Goal: Communication & Community: Answer question/provide support

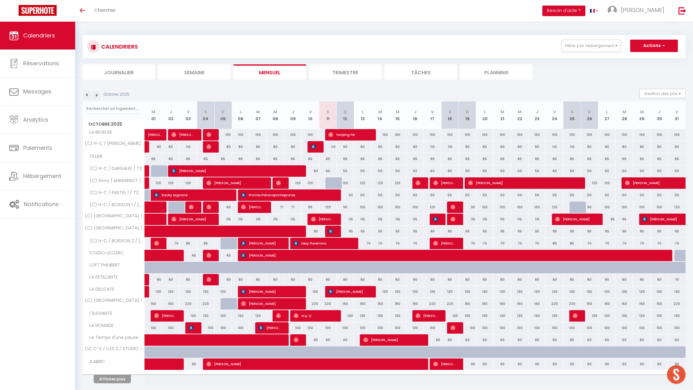
scroll to position [22, 0]
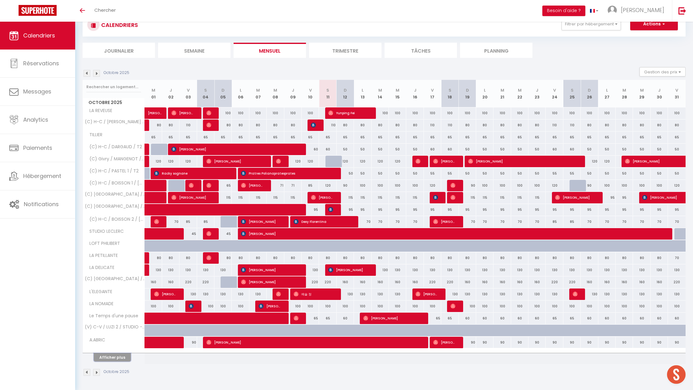
drag, startPoint x: 111, startPoint y: 358, endPoint x: 136, endPoint y: 335, distance: 33.7
click at [111, 358] on button "Afficher plus" at bounding box center [112, 357] width 37 height 8
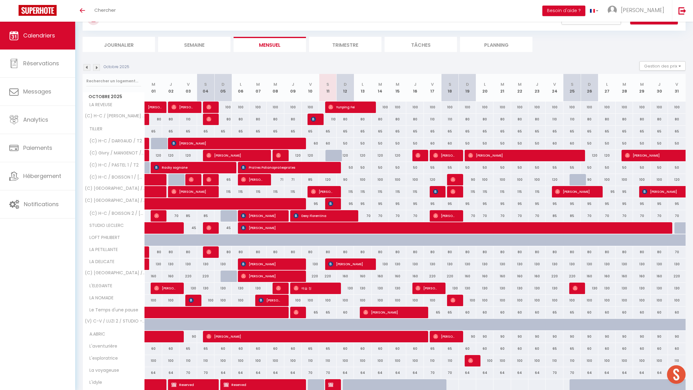
scroll to position [28, 0]
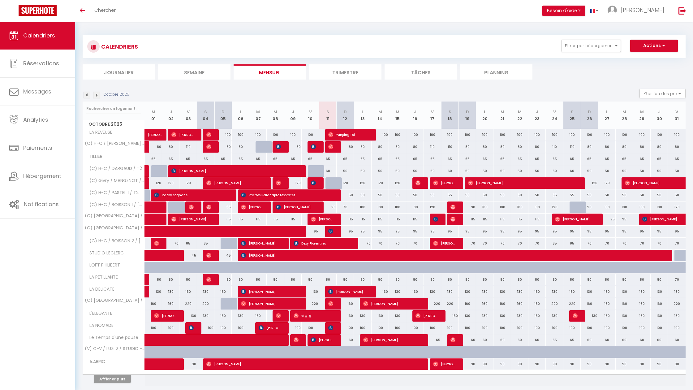
scroll to position [22, 0]
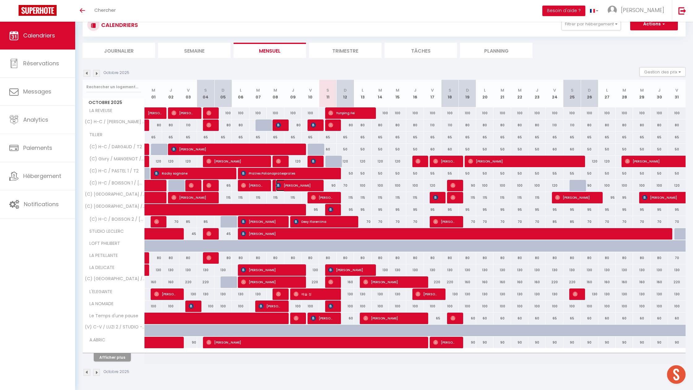
click at [296, 189] on span "Anissa Hamouda" at bounding box center [296, 185] width 41 height 12
select select "OK"
select select "KO"
select select "0"
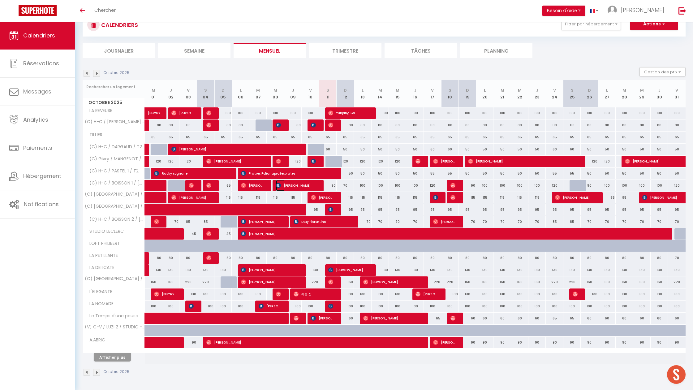
select select "1"
select select
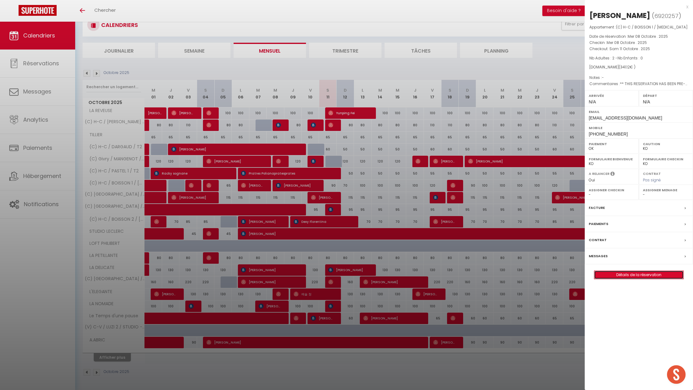
click at [631, 275] on link "Détails de la réservation" at bounding box center [638, 275] width 89 height 8
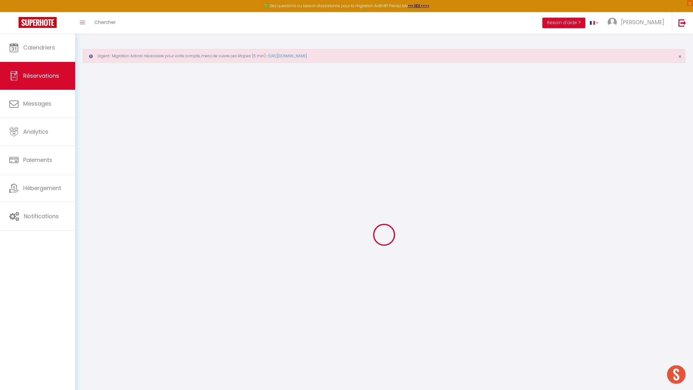
type input "Anissa"
type input "Hamouda"
type input "ahamou.598622@guest.booking.com"
type input "+3333780134362"
type input "."
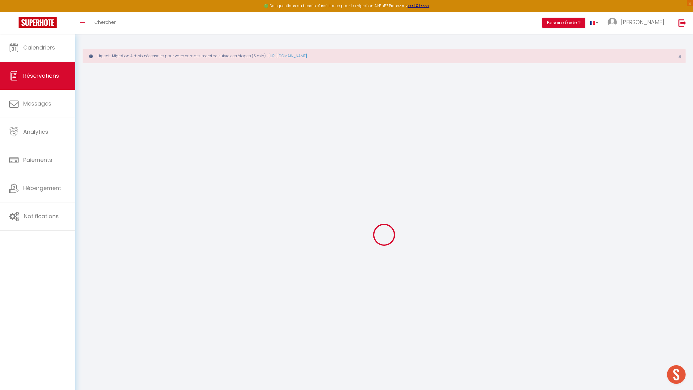
select select "FR"
type input "56.19"
type input "4.78"
select select "36719"
select select "1"
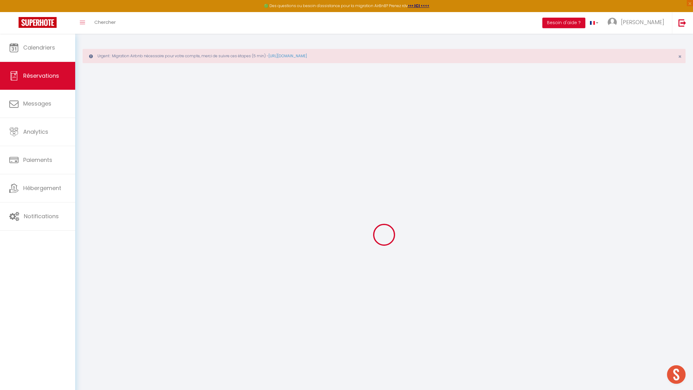
select select
type input "2"
select select "12"
select select
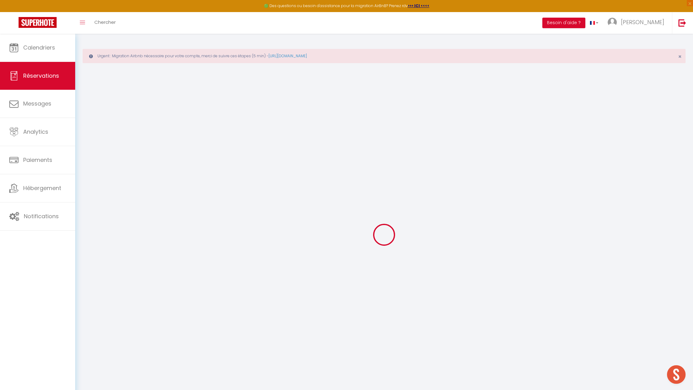
type input "265.5"
checkbox input "false"
type input "0"
select select "2"
type input "0"
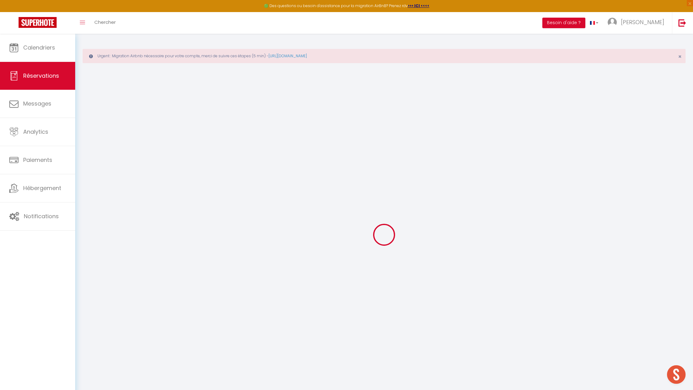
type input "0"
select select
select select "14"
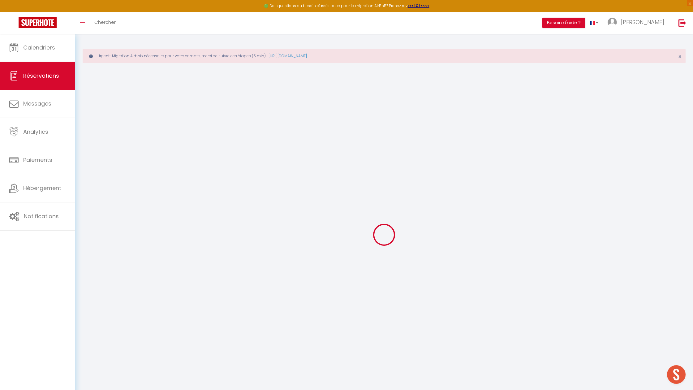
checkbox input "false"
select select
checkbox input "false"
select select
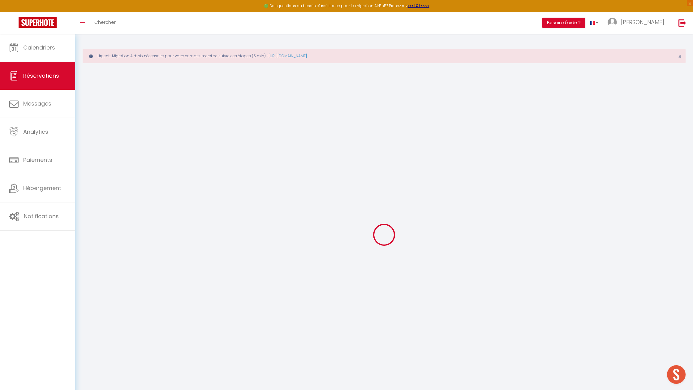
select select
checkbox input "false"
select select
checkbox input "false"
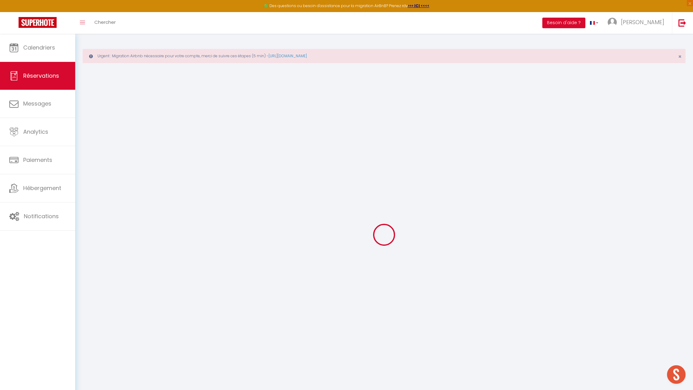
type textarea "** THIS RESERVATION HAS BEEN PRE-PAID ** BOOKING NOTE : Payment charge is EUR 4…"
type input "65"
type input "10.62"
select select
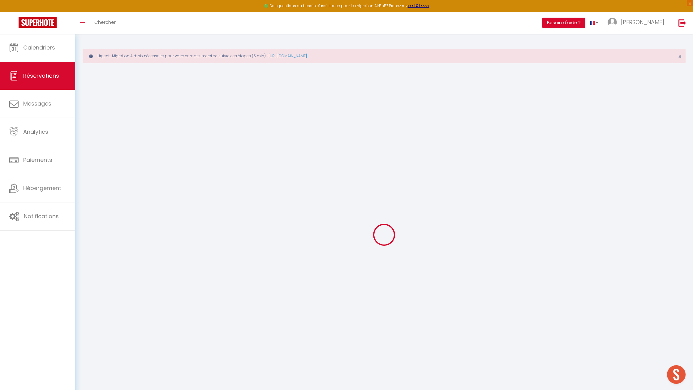
checkbox input "false"
select select
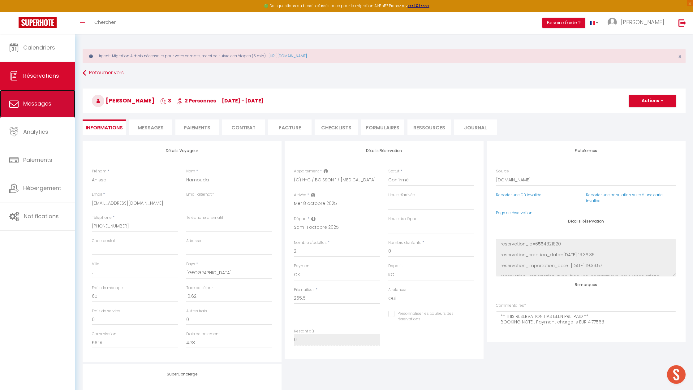
click at [69, 109] on link "Messages" at bounding box center [37, 104] width 75 height 28
select select "message"
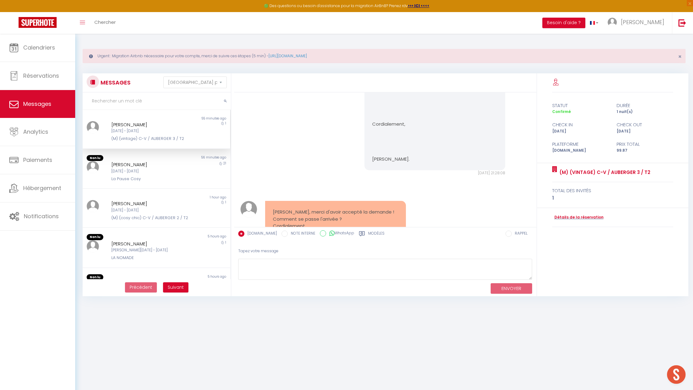
scroll to position [193, 0]
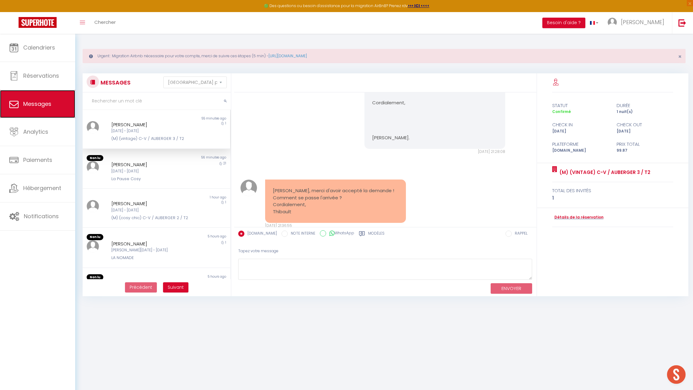
click at [41, 101] on span "Messages" at bounding box center [37, 104] width 28 height 8
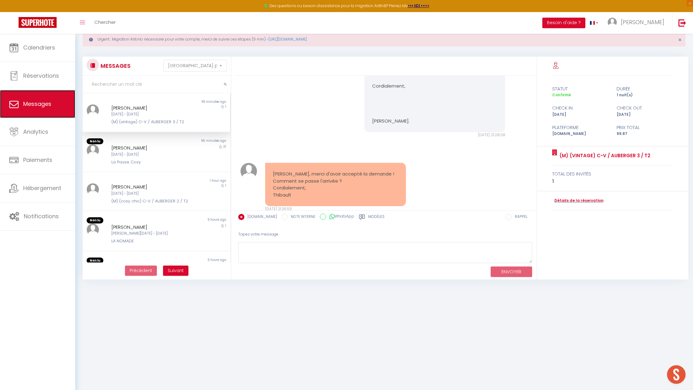
scroll to position [18, 0]
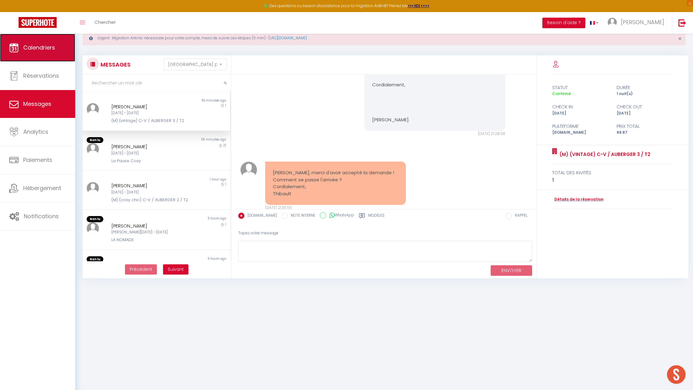
click at [40, 56] on link "Calendriers" at bounding box center [37, 48] width 75 height 28
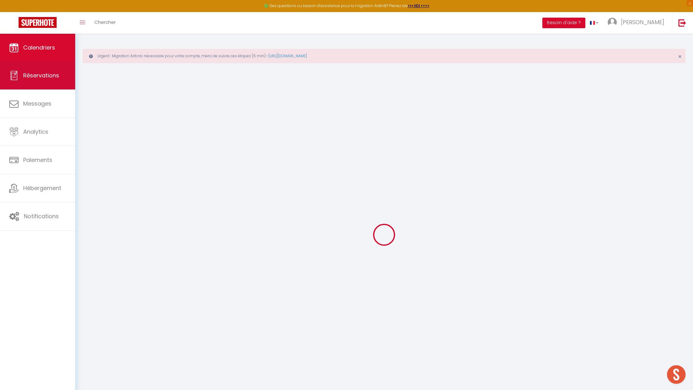
select select
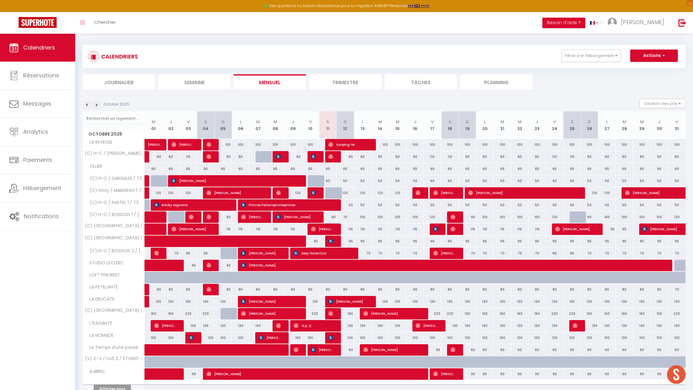
scroll to position [30, 0]
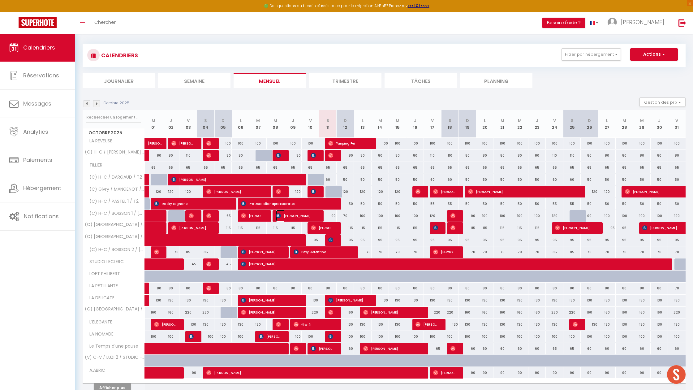
click at [289, 218] on span "Anissa Hamouda" at bounding box center [296, 216] width 41 height 12
select select "OK"
select select "KO"
select select "0"
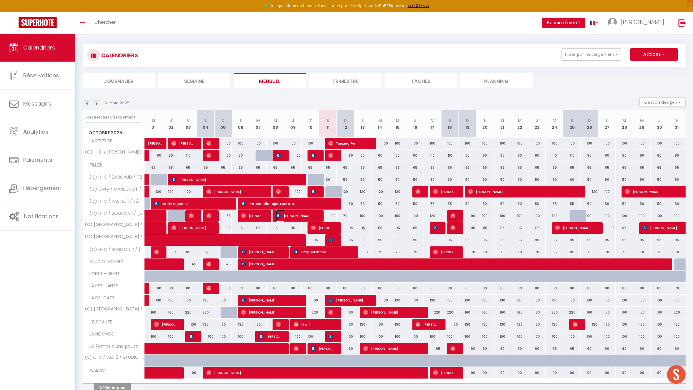
select select "1"
select select
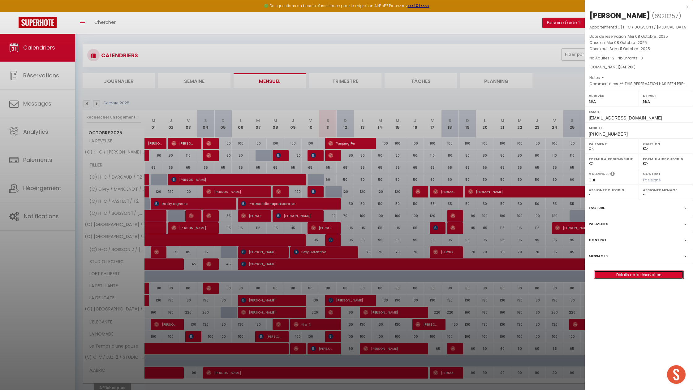
click at [647, 278] on link "Détails de la réservation" at bounding box center [638, 275] width 89 height 8
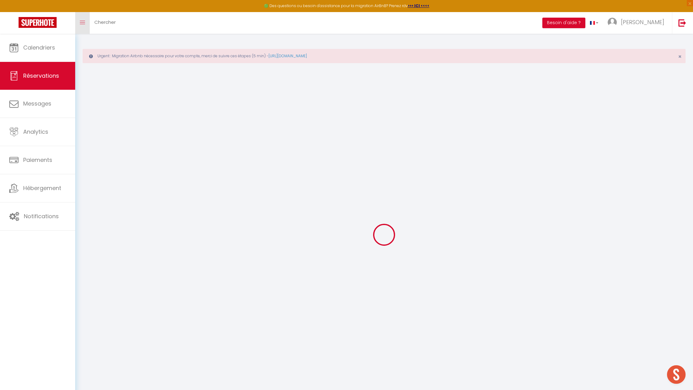
select select
checkbox input "false"
type textarea "** THIS RESERVATION HAS BEEN PRE-PAID ** BOOKING NOTE : Payment charge is EUR 4…"
type input "65"
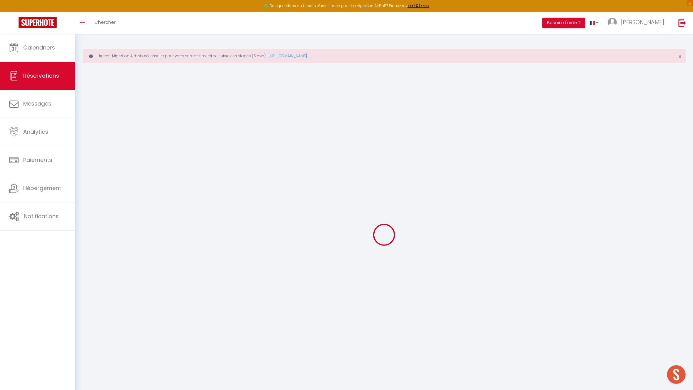
type input "10.62"
select select
checkbox input "false"
select select
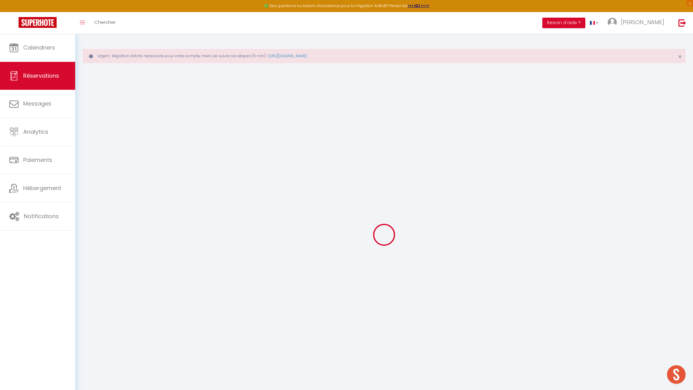
select select
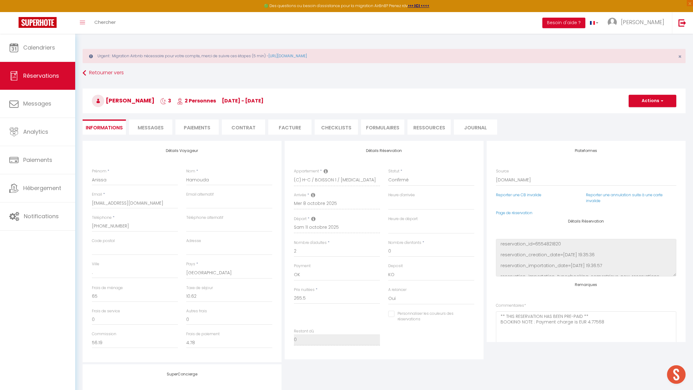
click at [154, 129] on span "Messages" at bounding box center [151, 127] width 26 height 7
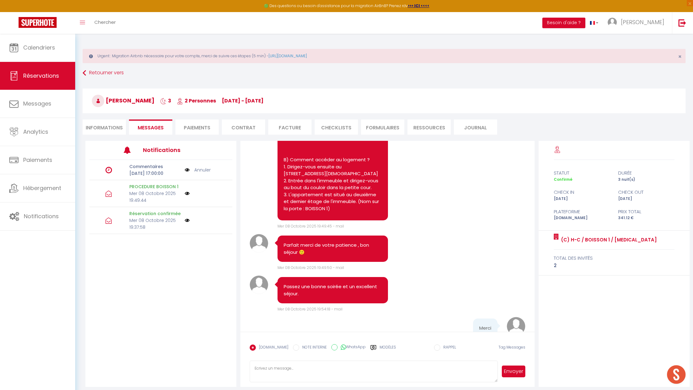
scroll to position [1068, 0]
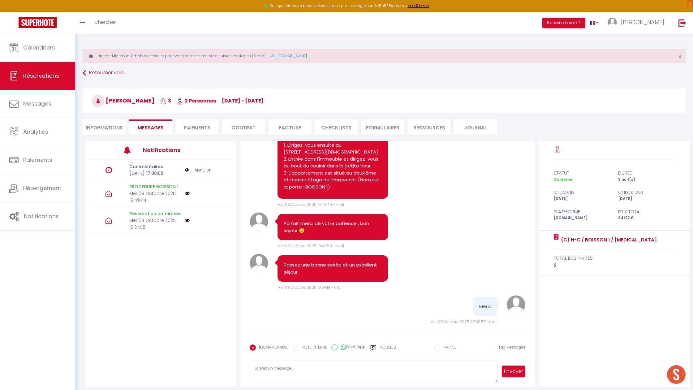
click at [315, 375] on textarea at bounding box center [374, 371] width 248 height 22
click at [460, 369] on textarea "Bonjour Anissa, merci de penser à déposer les clés au 1 rue Georges Duny au mêm…" at bounding box center [374, 371] width 248 height 22
click at [490, 370] on textarea "Bonjour Anissa, merci de penser à déposer les clés au 1 rue Georges Duny au mêm…" at bounding box center [374, 371] width 248 height 22
type textarea "Bonjour Anissa, merci de penser à déposer les clés au 1 rue Georges Duny au mêm…"
click at [514, 371] on button "Envoyer" at bounding box center [514, 371] width 24 height 12
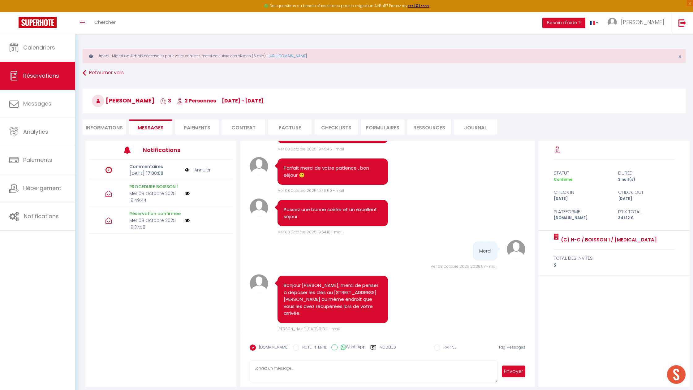
scroll to position [34, 0]
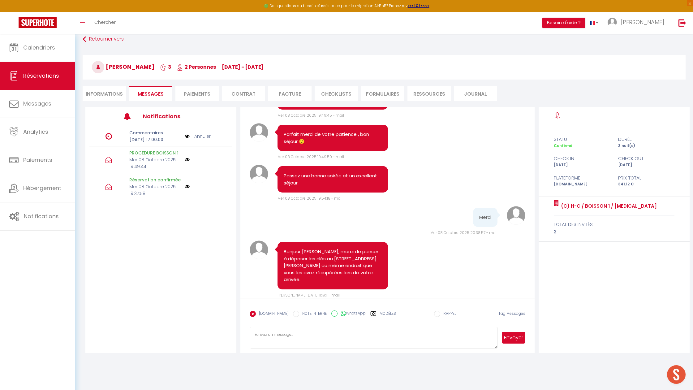
click at [294, 332] on textarea at bounding box center [374, 338] width 248 height 22
type textarea "Nous vous rappelons que les départs sont prévus à 11h, l'équipe de ménage doit …"
click at [516, 336] on button "Envoyer" at bounding box center [514, 338] width 24 height 12
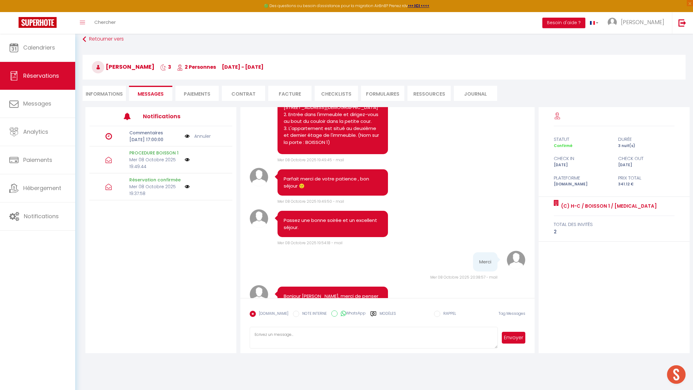
scroll to position [1079, 0]
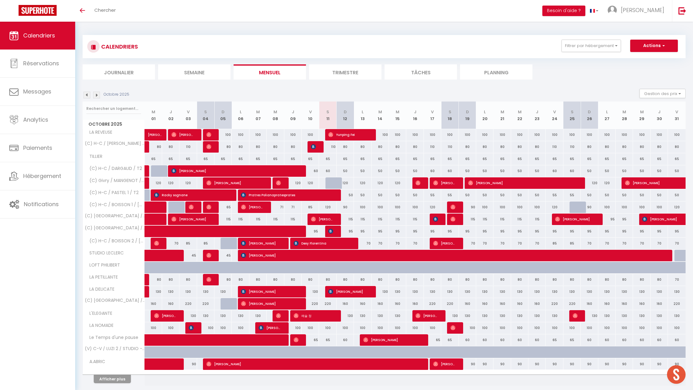
scroll to position [22, 0]
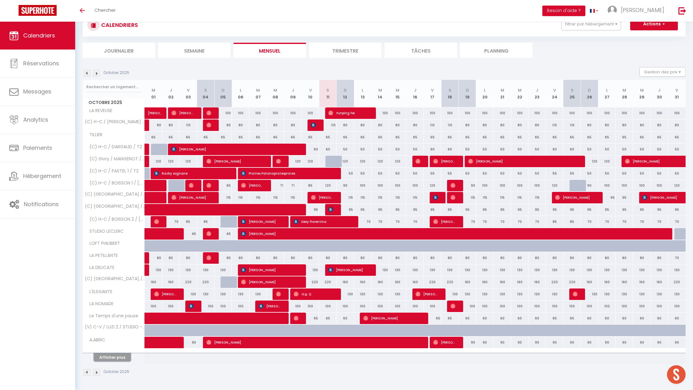
click at [114, 360] on button "Afficher plus" at bounding box center [112, 357] width 37 height 8
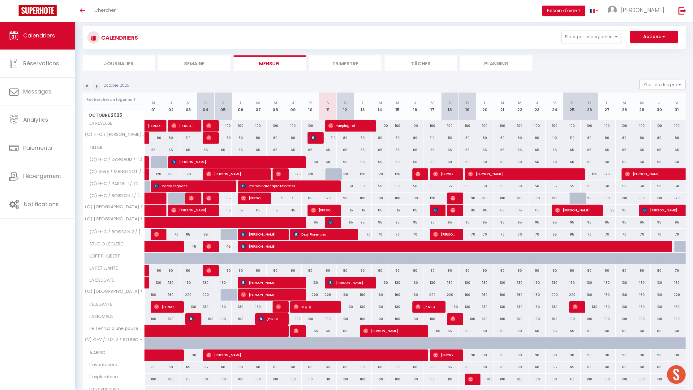
scroll to position [0, 0]
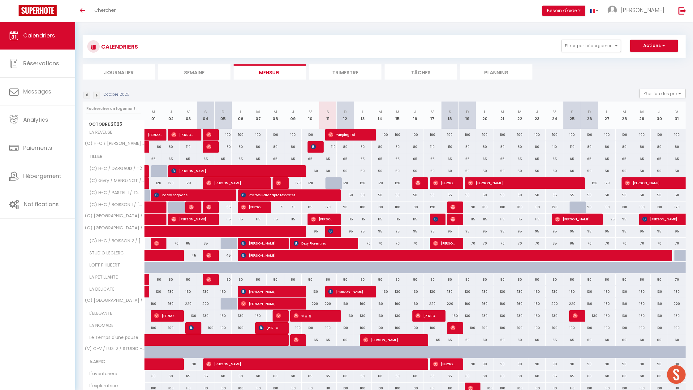
click at [89, 96] on img at bounding box center [86, 95] width 7 height 7
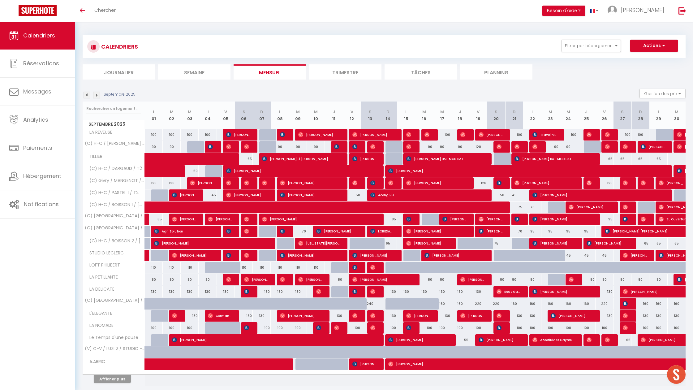
click at [98, 96] on img at bounding box center [96, 95] width 7 height 7
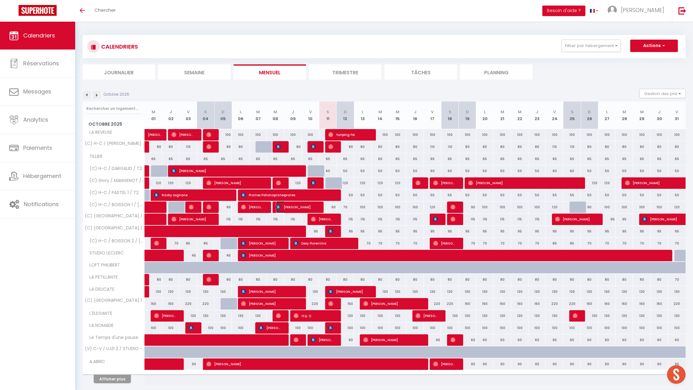
click at [305, 207] on span "Anissa Hamouda" at bounding box center [296, 207] width 41 height 12
select select "OK"
select select "KO"
select select "0"
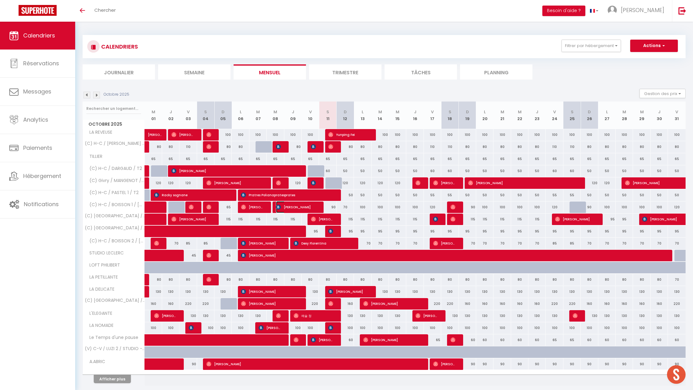
select select "1"
select select
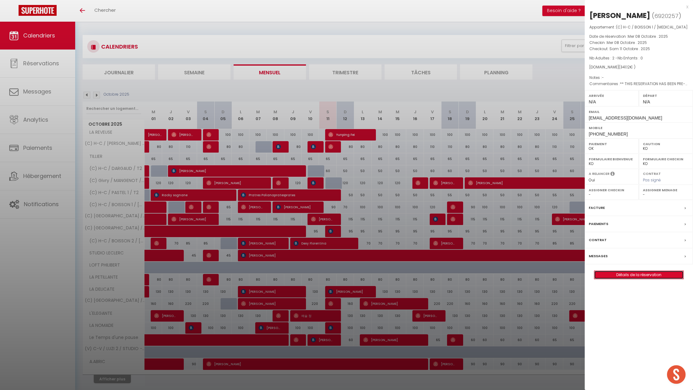
click at [633, 276] on link "Détails de la réservation" at bounding box center [638, 275] width 89 height 8
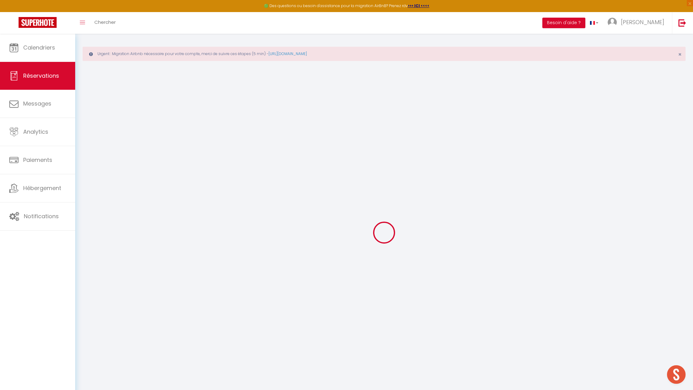
scroll to position [3, 0]
type input "Anissa"
type input "Hamouda"
type input "ahamou.598622@guest.booking.com"
type input "+3333780134362"
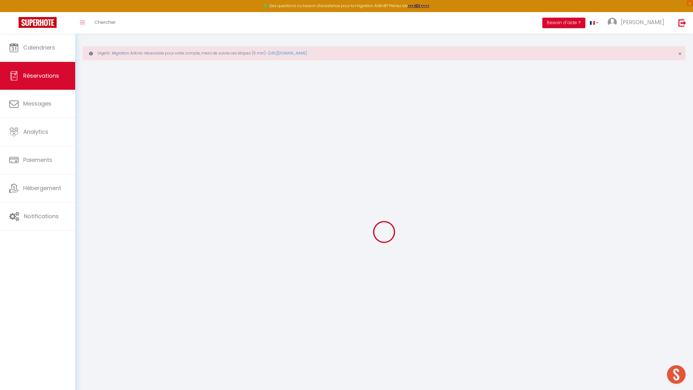
type input "."
select select "FR"
type input "56.19"
type input "4.78"
select select "36719"
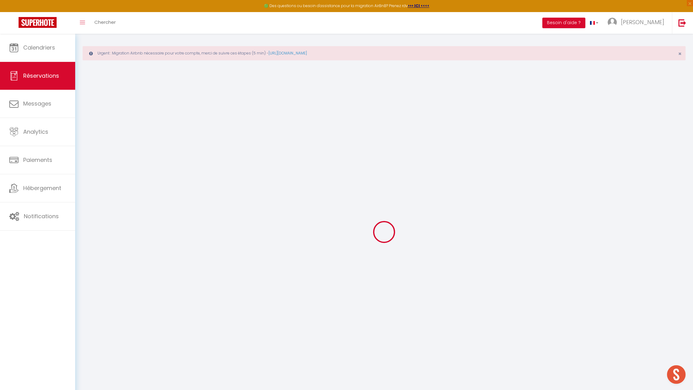
select select "1"
select select
type input "2"
select select "12"
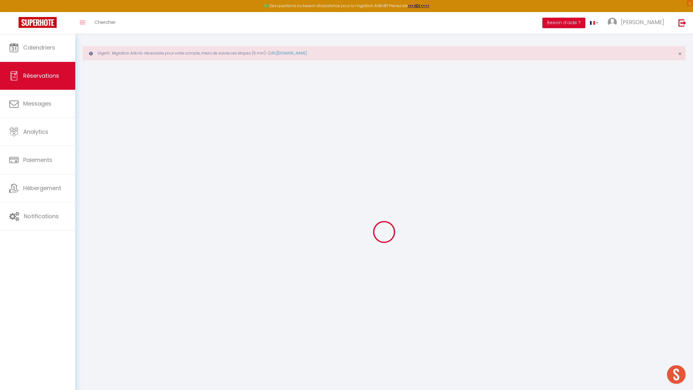
select select
type input "265.5"
checkbox input "false"
type input "0"
select select "2"
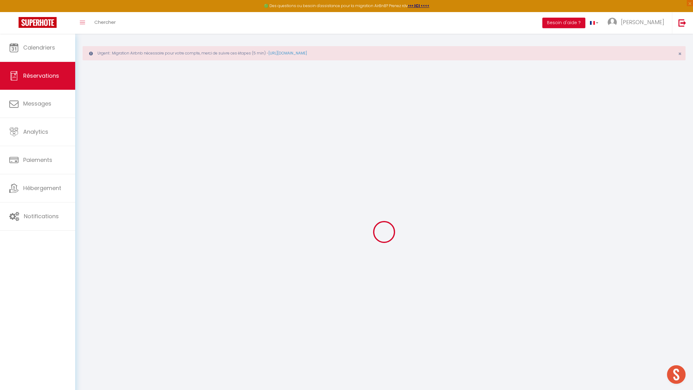
type input "0"
select select
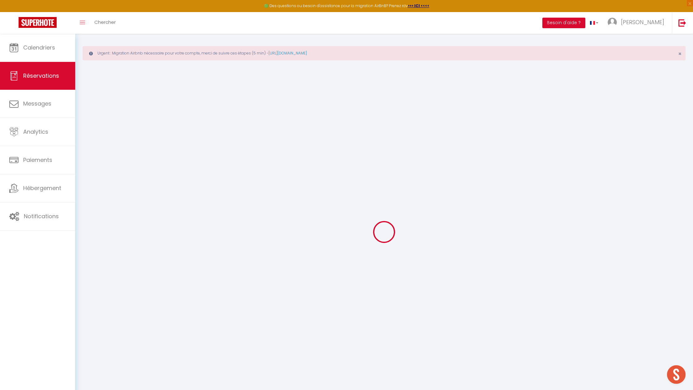
select select "14"
checkbox input "false"
select select
checkbox input "false"
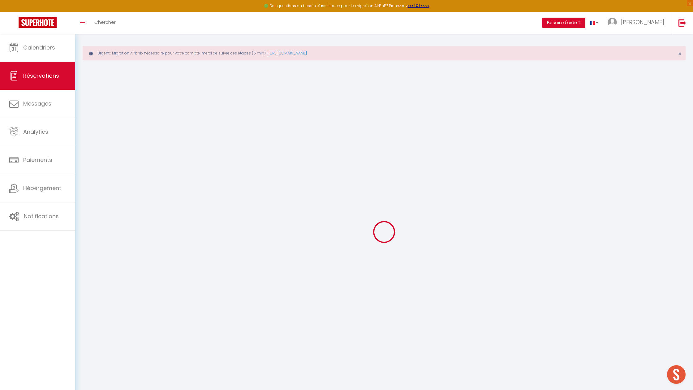
select select
checkbox input "false"
type textarea "** THIS RESERVATION HAS BEEN PRE-PAID ** BOOKING NOTE : Payment charge is EUR 4…"
type input "65"
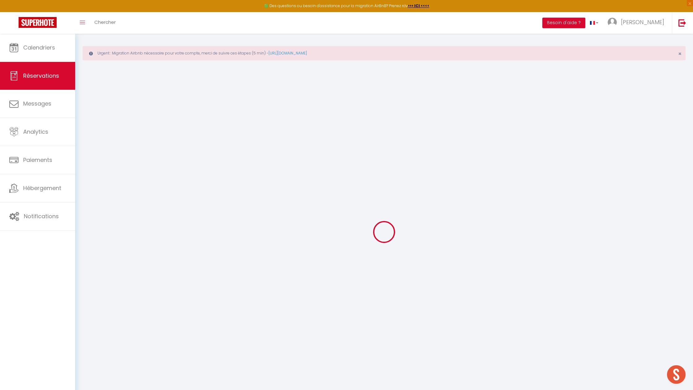
type input "10.62"
select select
checkbox input "false"
select select
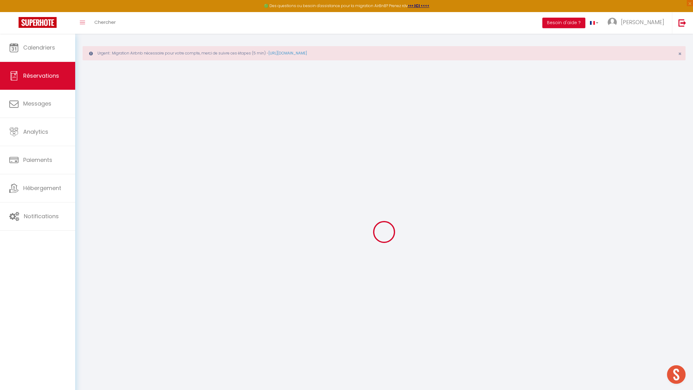
select select
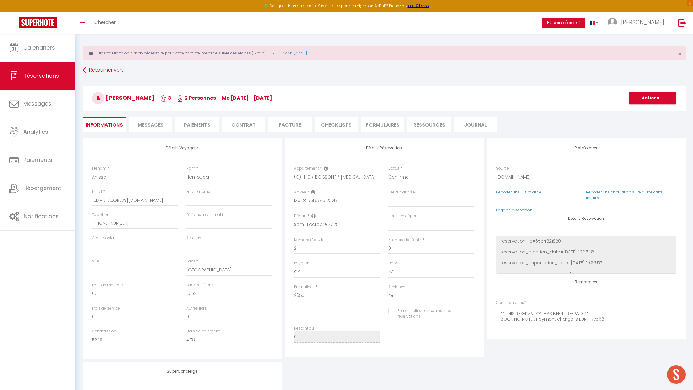
click at [158, 125] on span "Messages" at bounding box center [151, 124] width 26 height 7
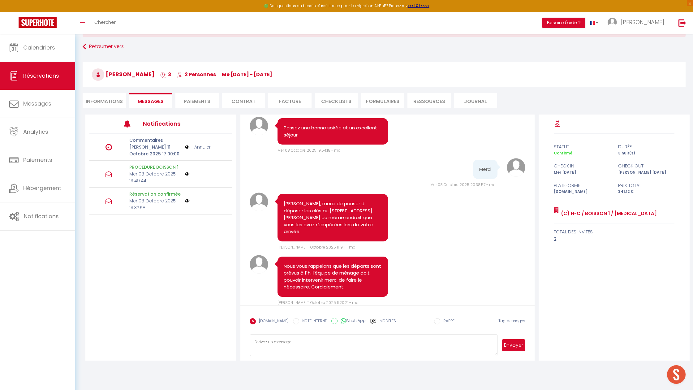
scroll to position [34, 0]
